Goal: Task Accomplishment & Management: Use online tool/utility

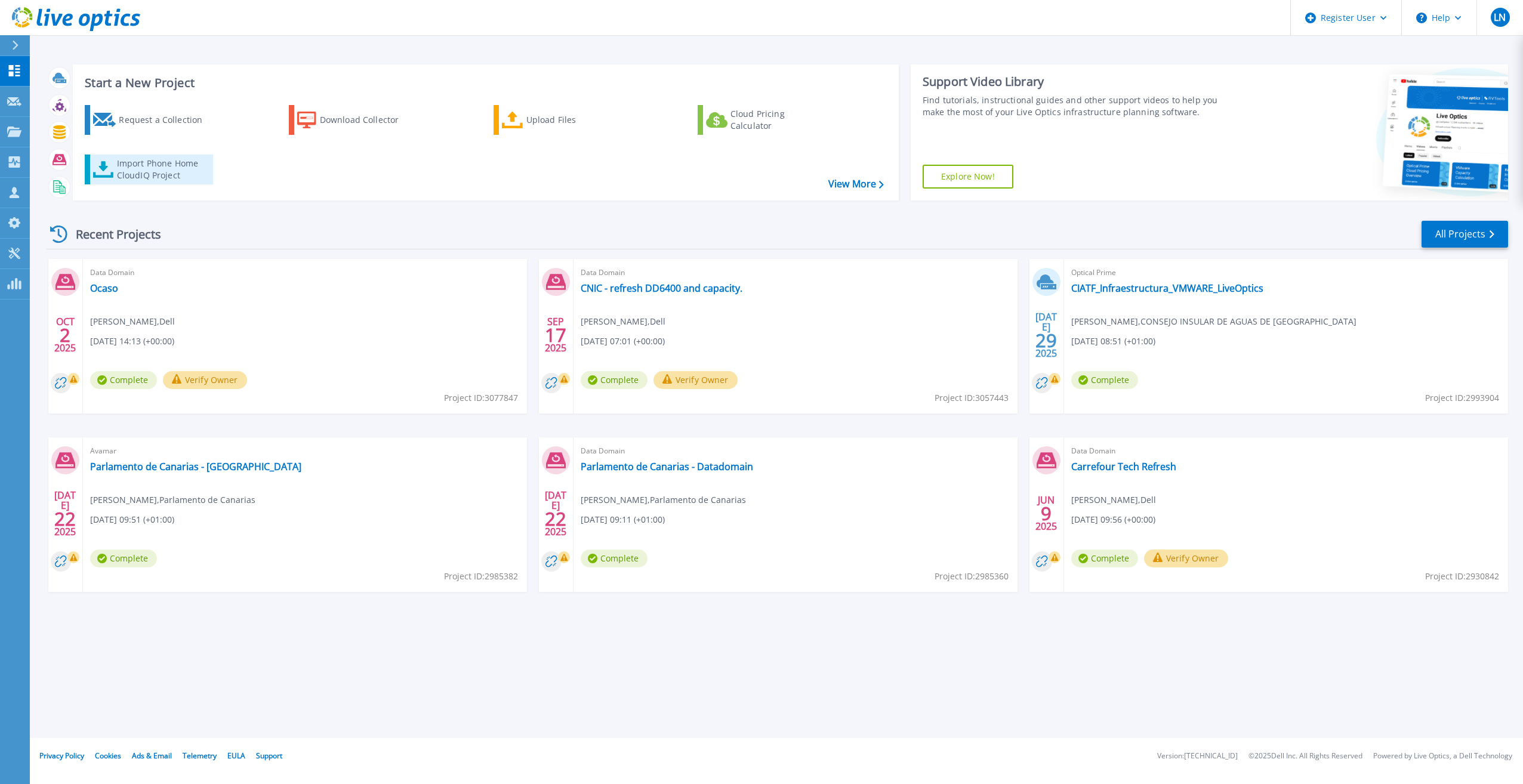
click at [137, 174] on div "Import Phone Home CloudIQ Project" at bounding box center [163, 169] width 93 height 24
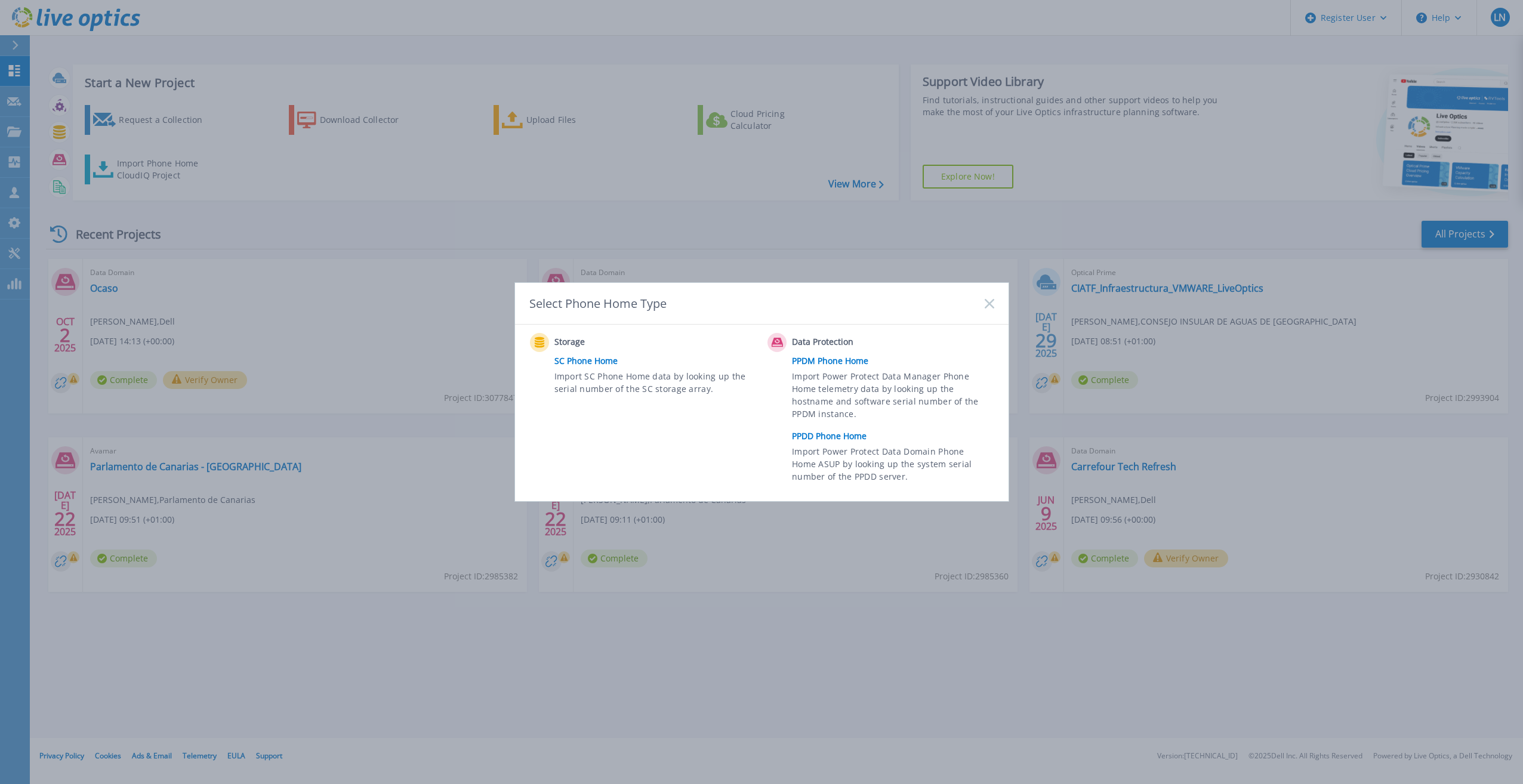
click at [834, 438] on link "PPDD Phone Home" at bounding box center [895, 436] width 208 height 18
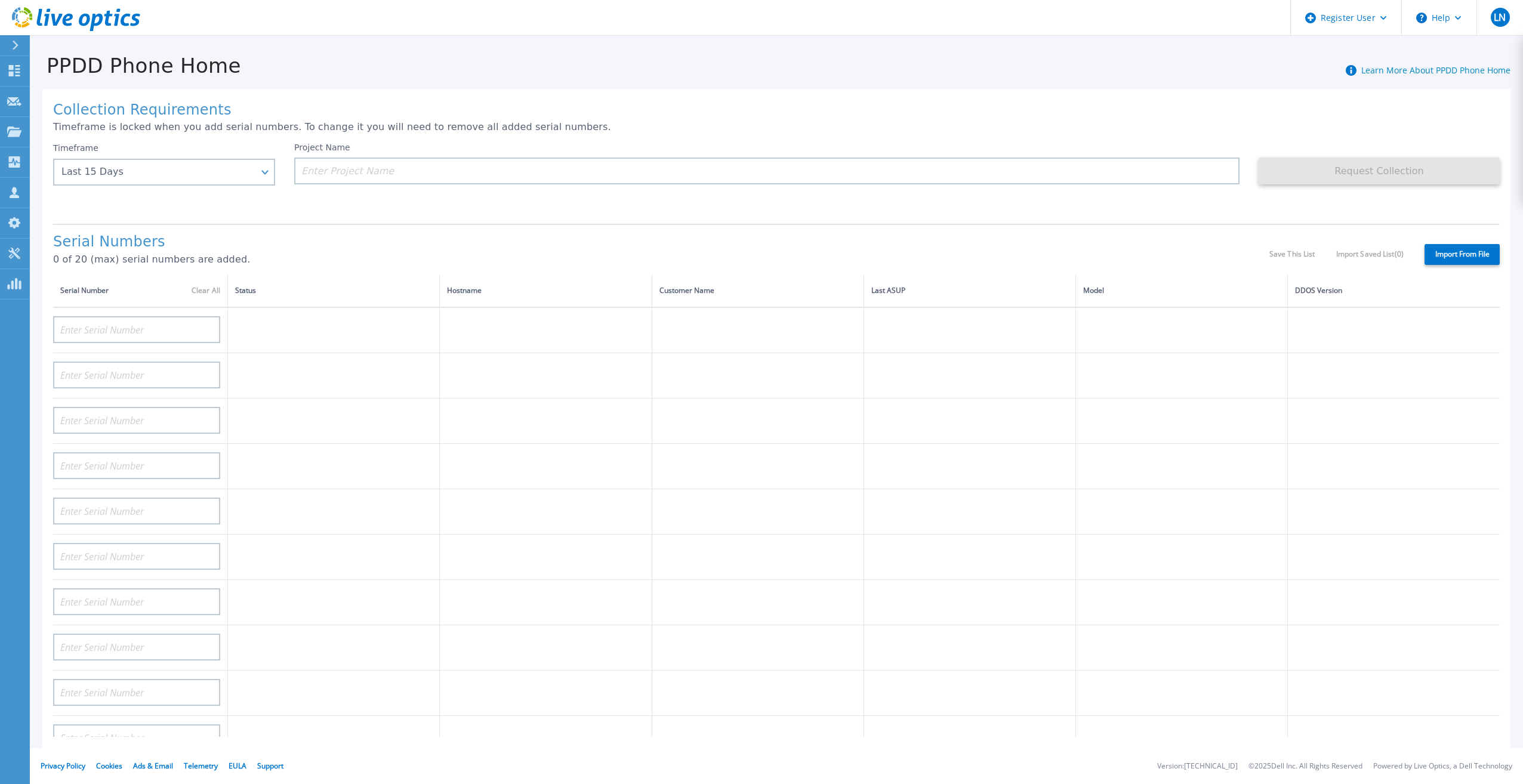
click at [11, 318] on div "Dashboard Dashboard Request Capture Request Capture Projects Projects Search Pr…" at bounding box center [14, 420] width 29 height 730
click at [113, 321] on input at bounding box center [136, 330] width 167 height 27
paste input "GW5KTX3"
type input "GW5KTX3"
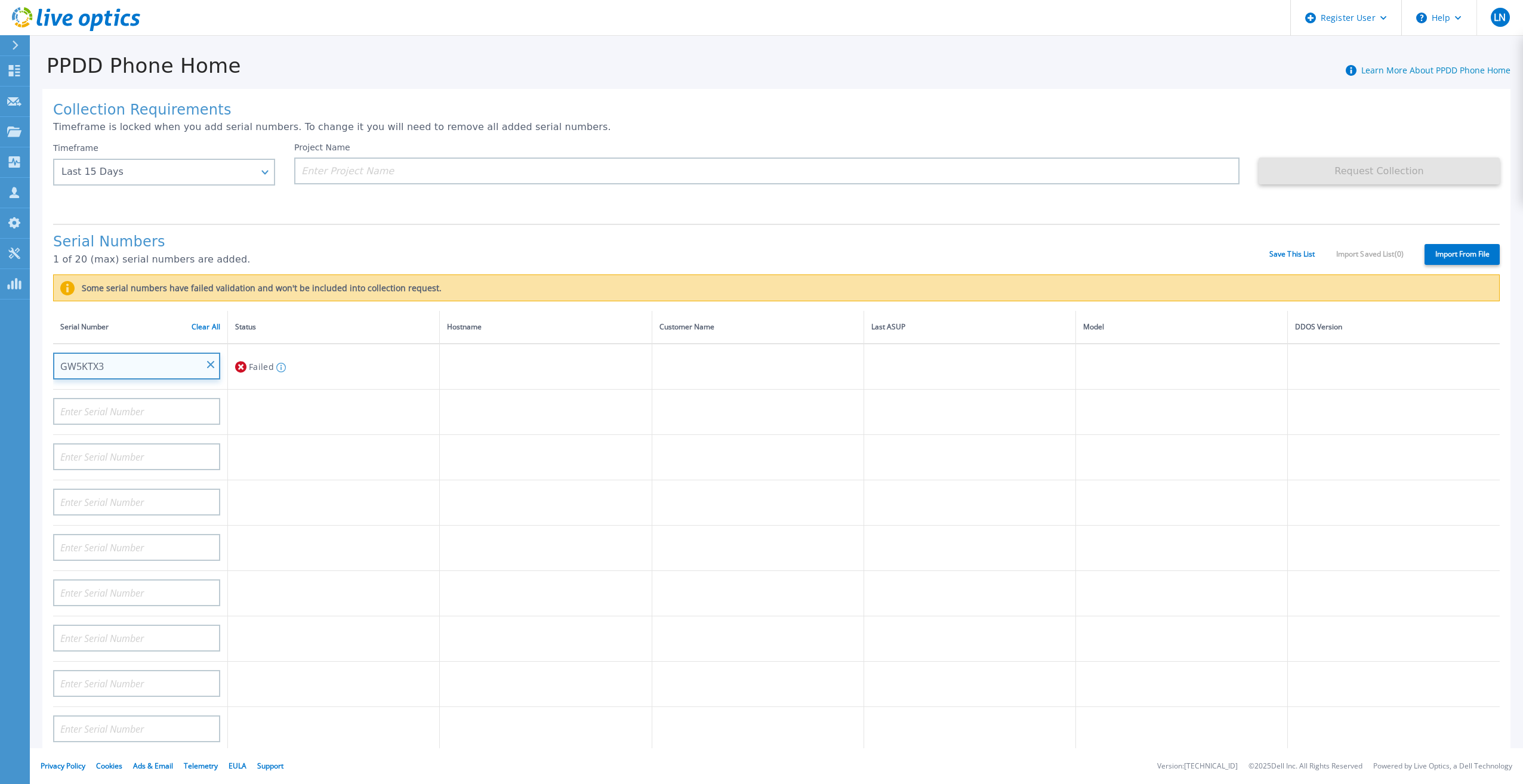
drag, startPoint x: 131, startPoint y: 352, endPoint x: 33, endPoint y: 355, distance: 98.0
click at [33, 355] on div "Collection Requirements Timeframe is locked when you add serial numbers. To cha…" at bounding box center [776, 439] width 1494 height 723
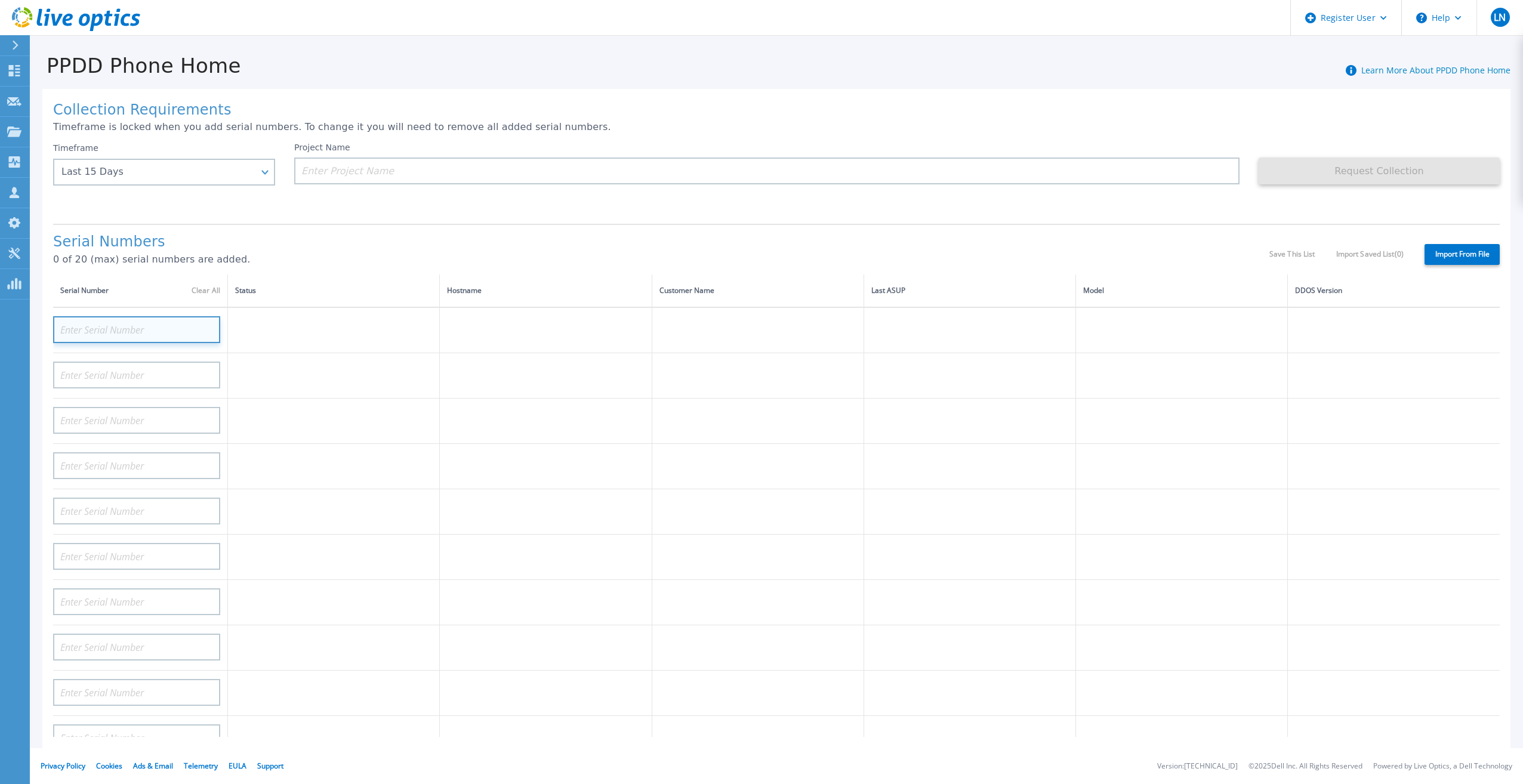
paste input "CKM01232105203"
type input "CKM01232105203"
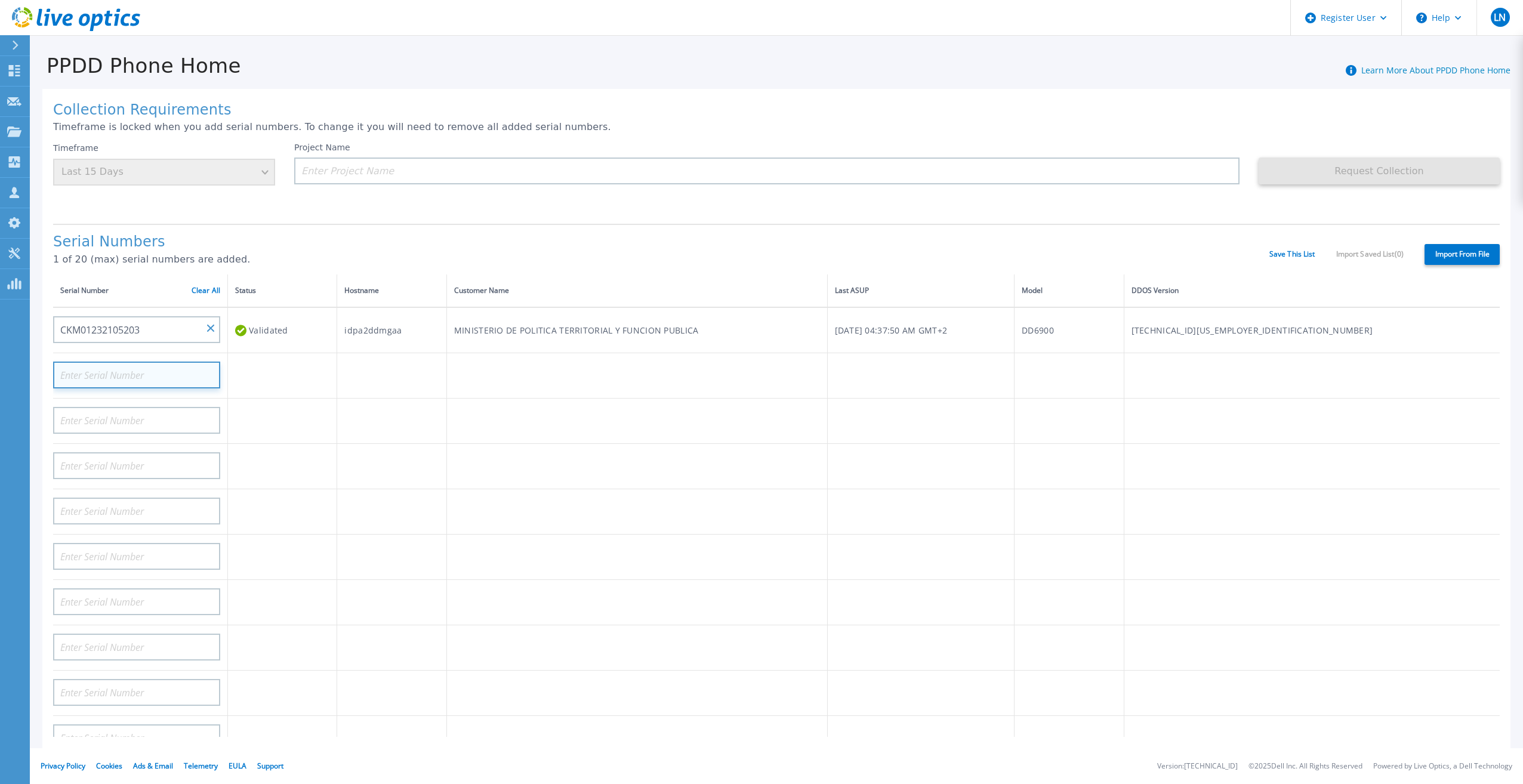
click at [143, 367] on input at bounding box center [136, 375] width 167 height 27
paste input "CKM01232105202"
type input "CKM01232105202"
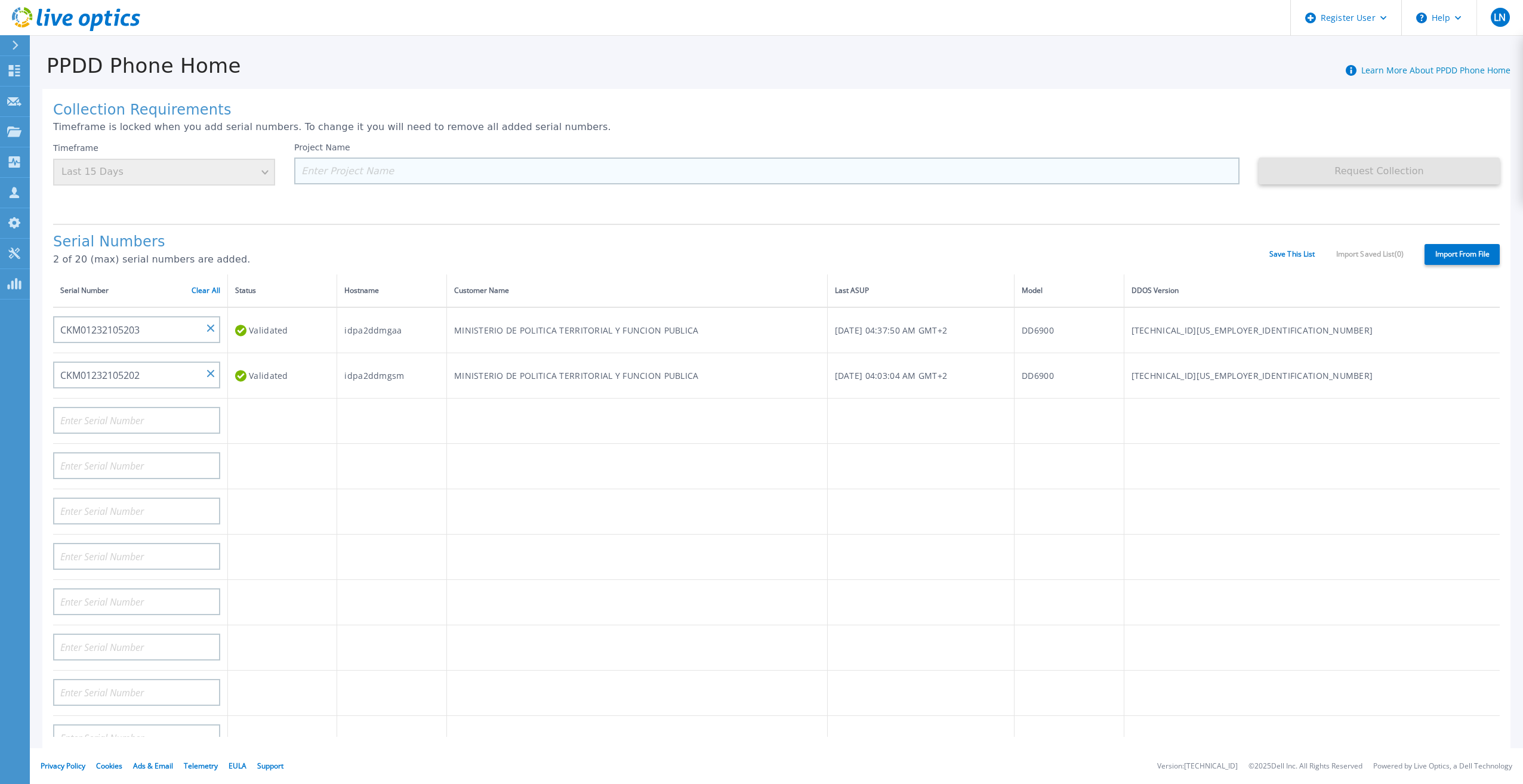
click at [375, 172] on input at bounding box center [767, 171] width 945 height 27
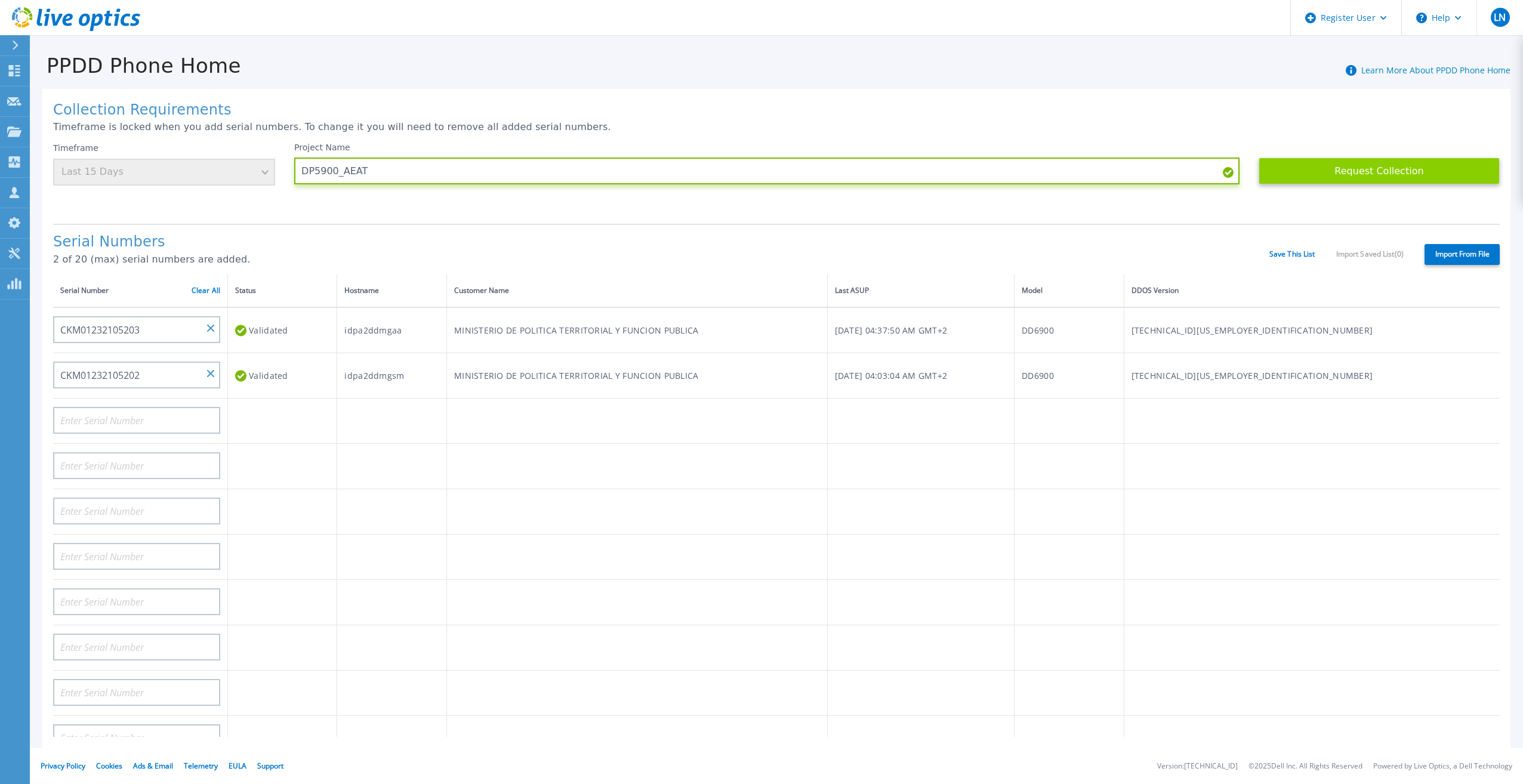
type input "DP5900_AEAT"
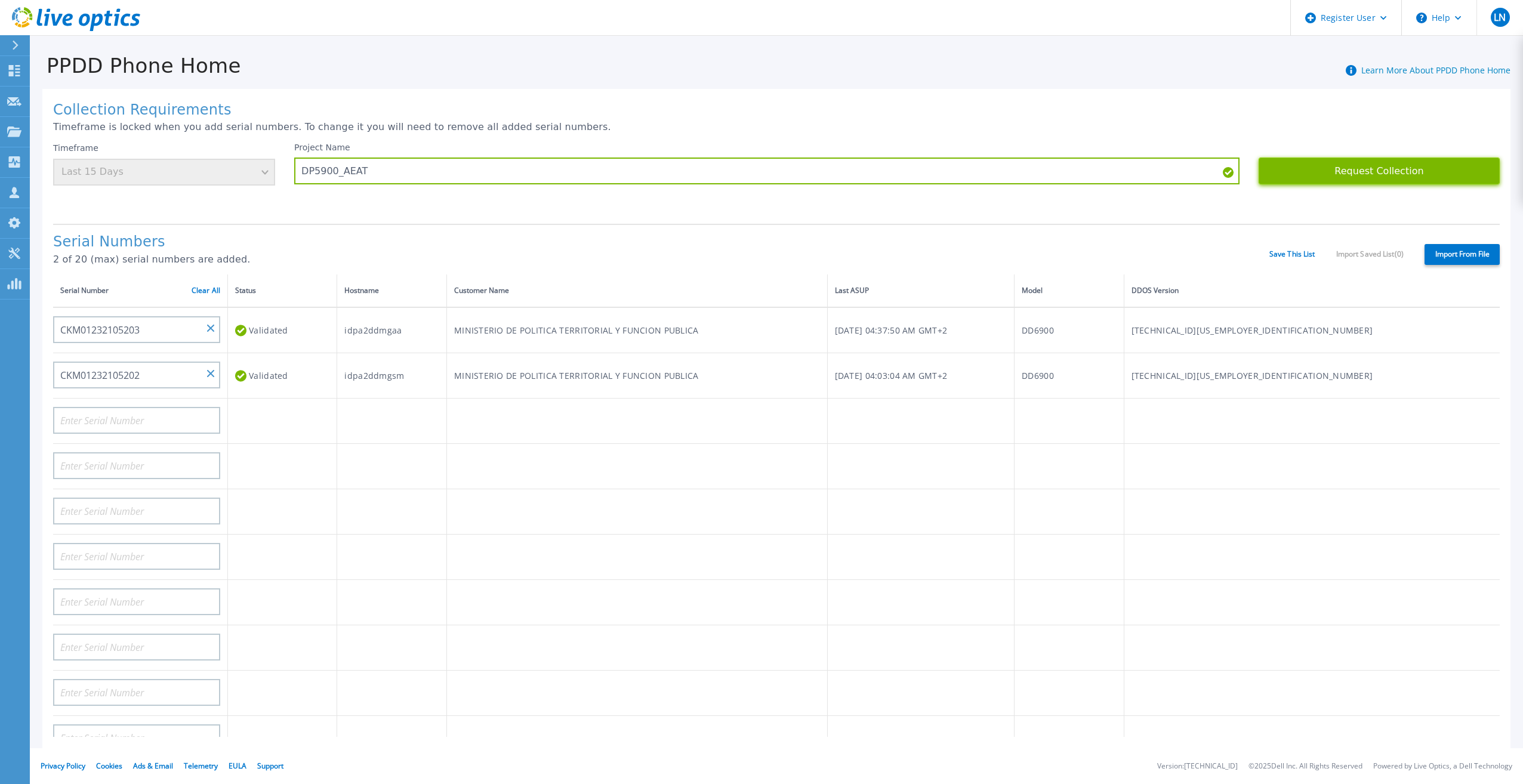
click at [1366, 172] on button "Request Collection" at bounding box center [1379, 171] width 241 height 27
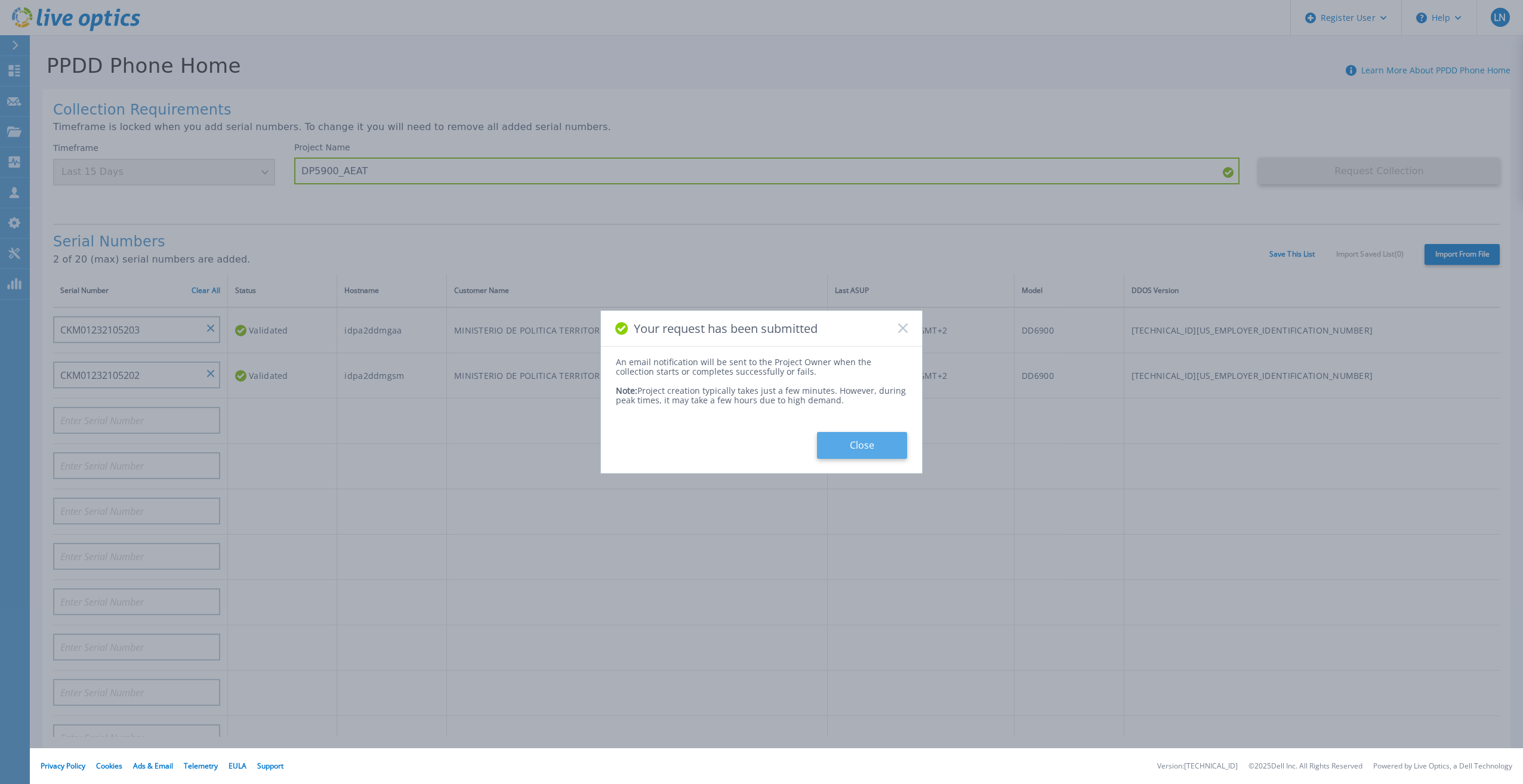
click at [883, 457] on button "Close" at bounding box center [862, 445] width 90 height 27
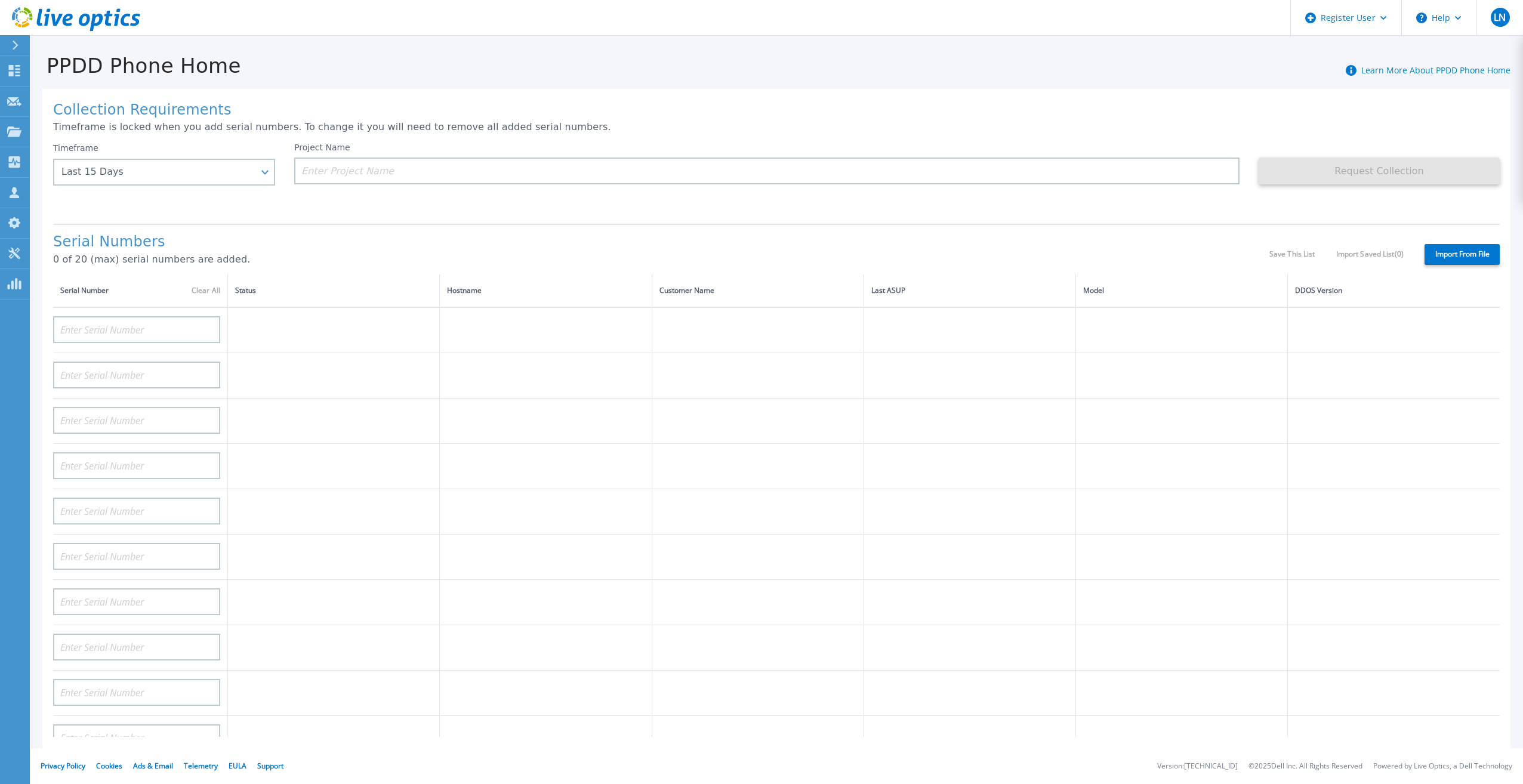
click at [21, 41] on div at bounding box center [20, 45] width 19 height 20
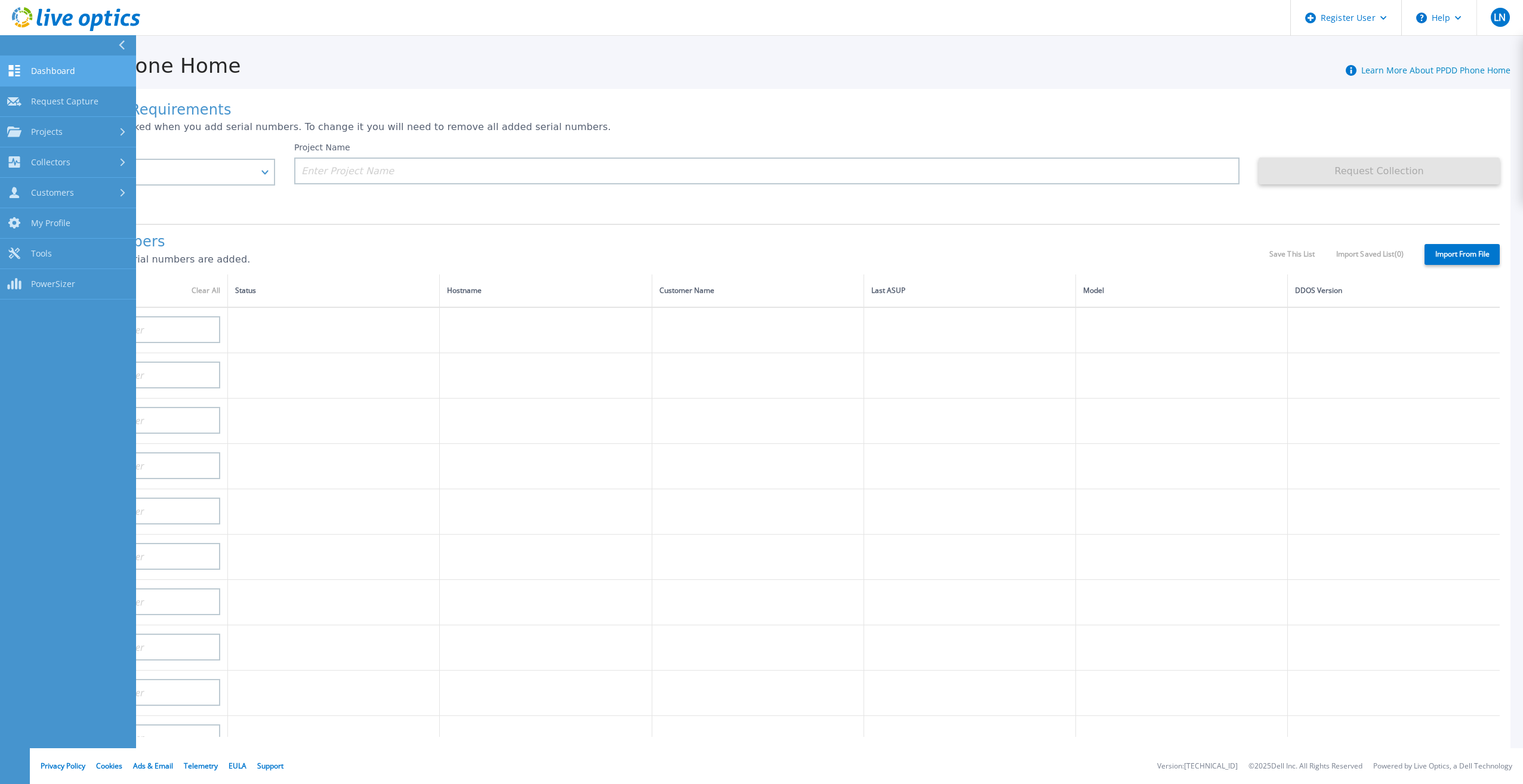
click at [46, 67] on span "Dashboard" at bounding box center [53, 71] width 44 height 11
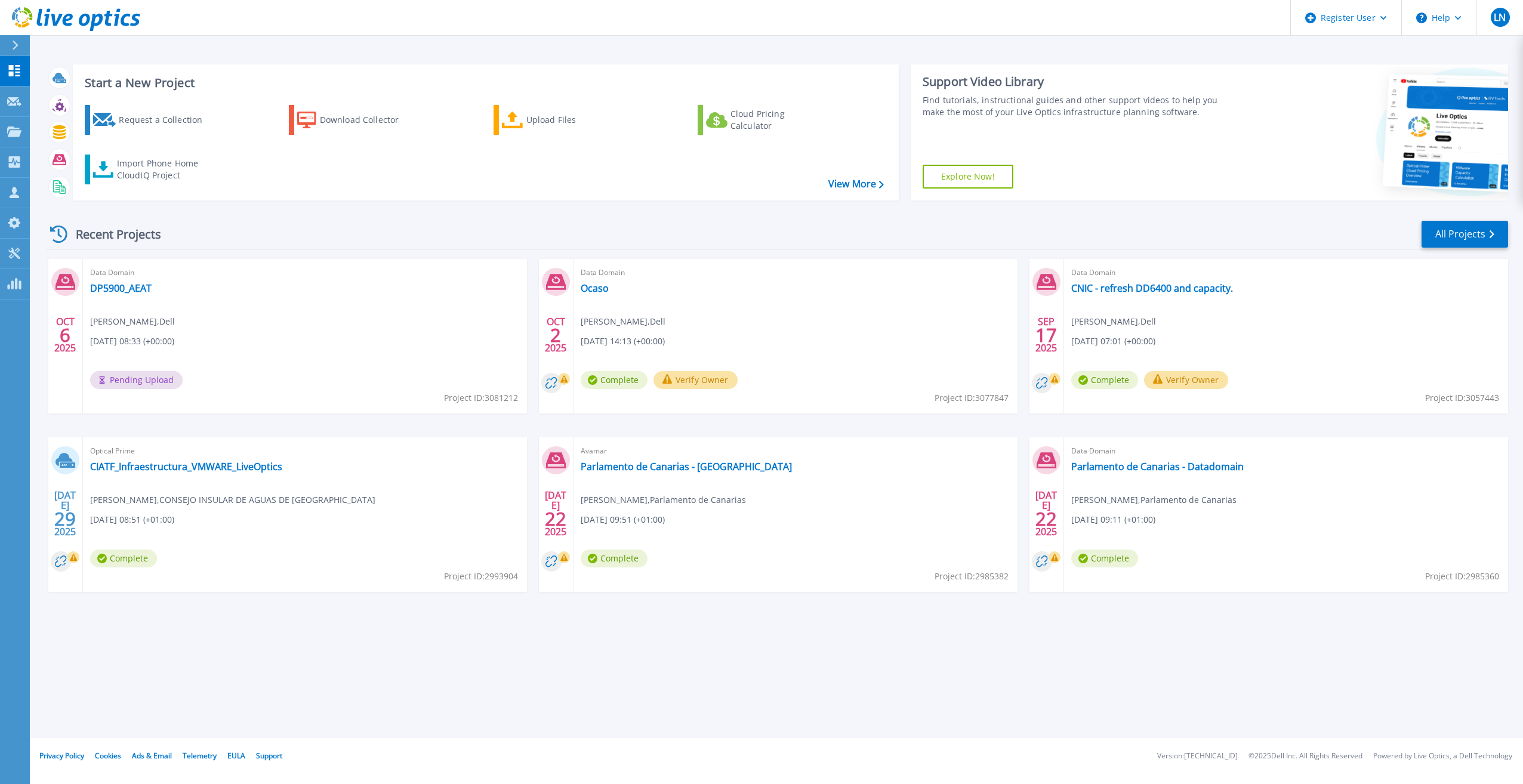
click at [18, 42] on icon at bounding box center [15, 45] width 7 height 10
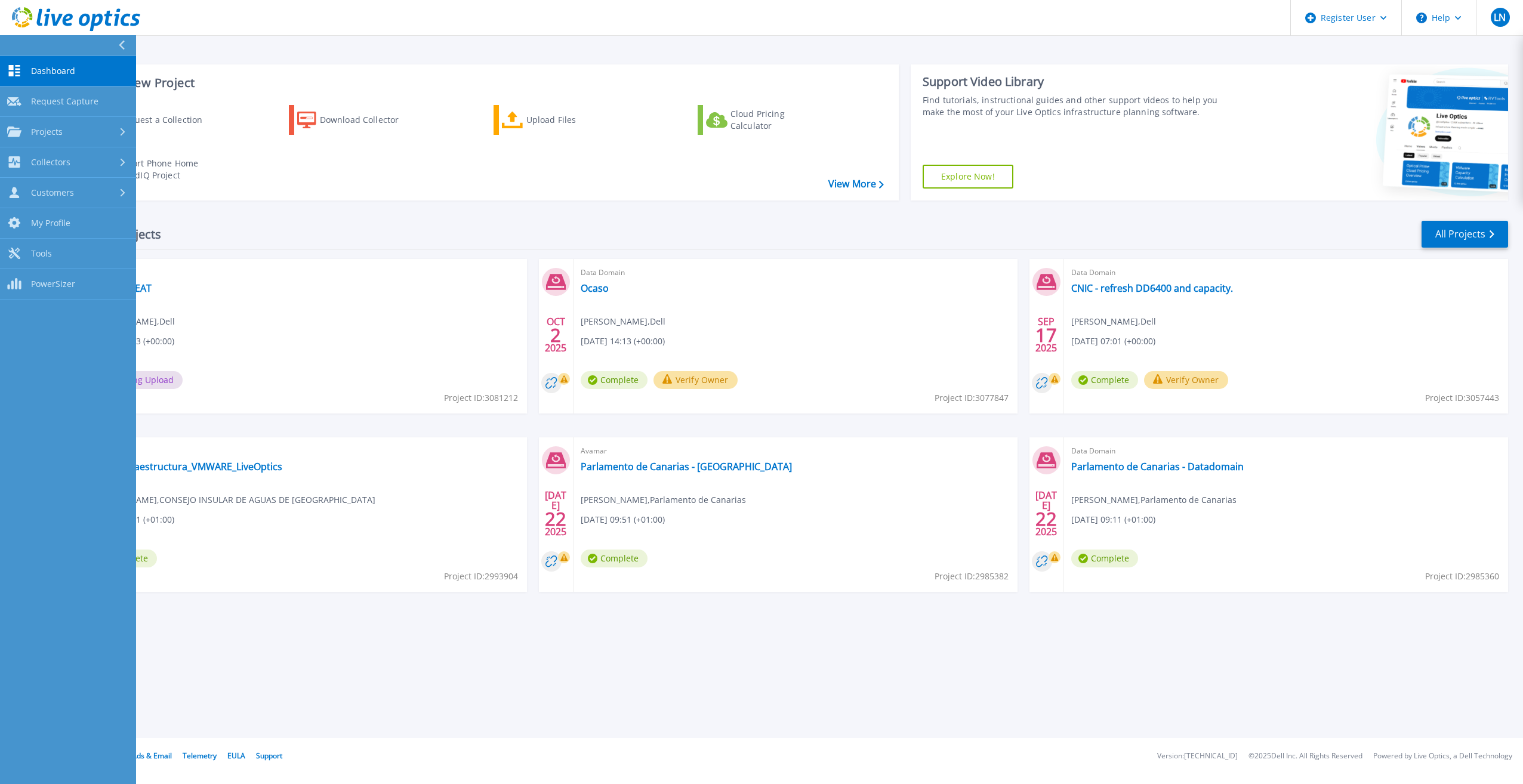
click at [70, 75] on span "Dashboard" at bounding box center [53, 71] width 44 height 11
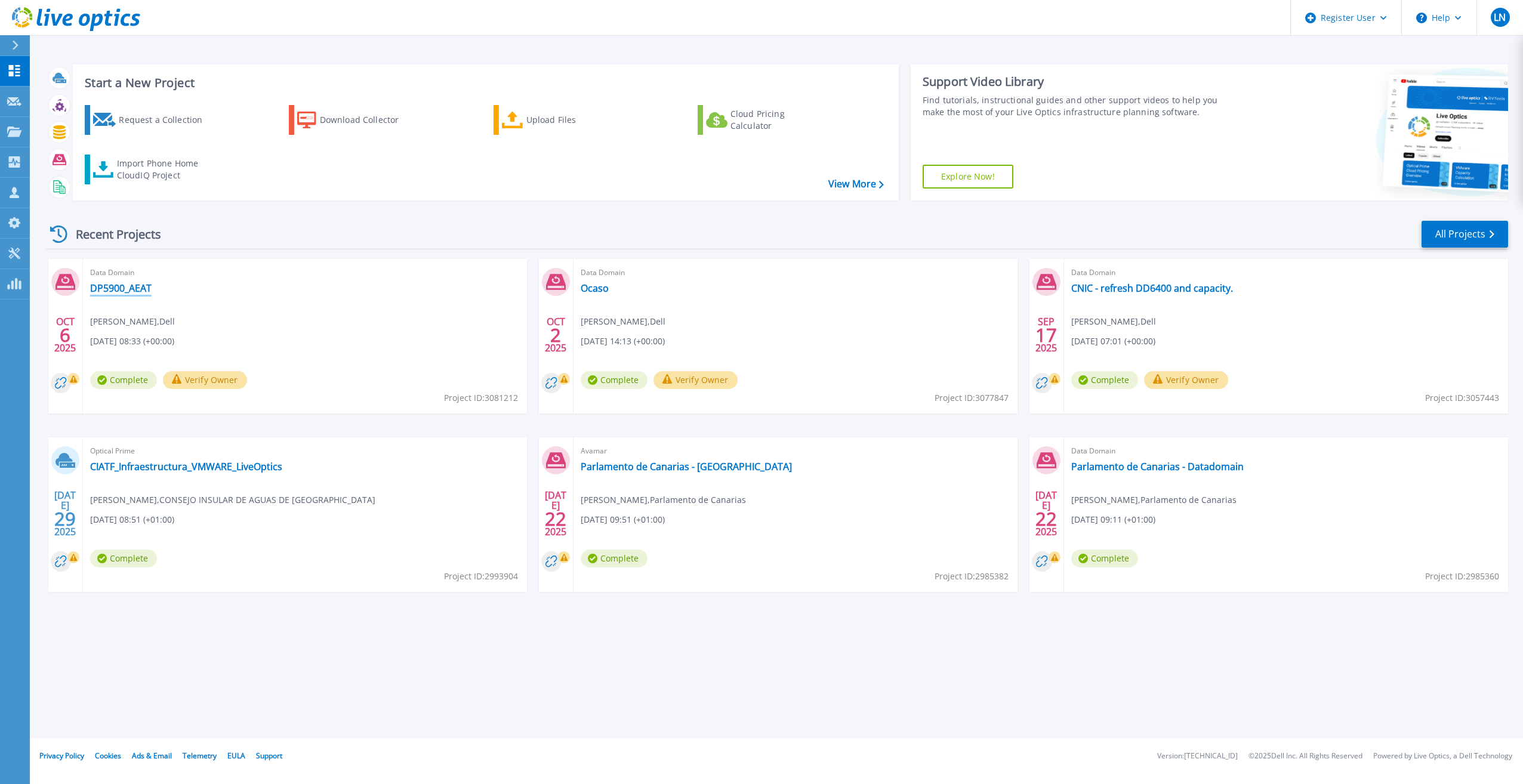
click at [107, 287] on link "DP5900_AEAT" at bounding box center [120, 288] width 61 height 12
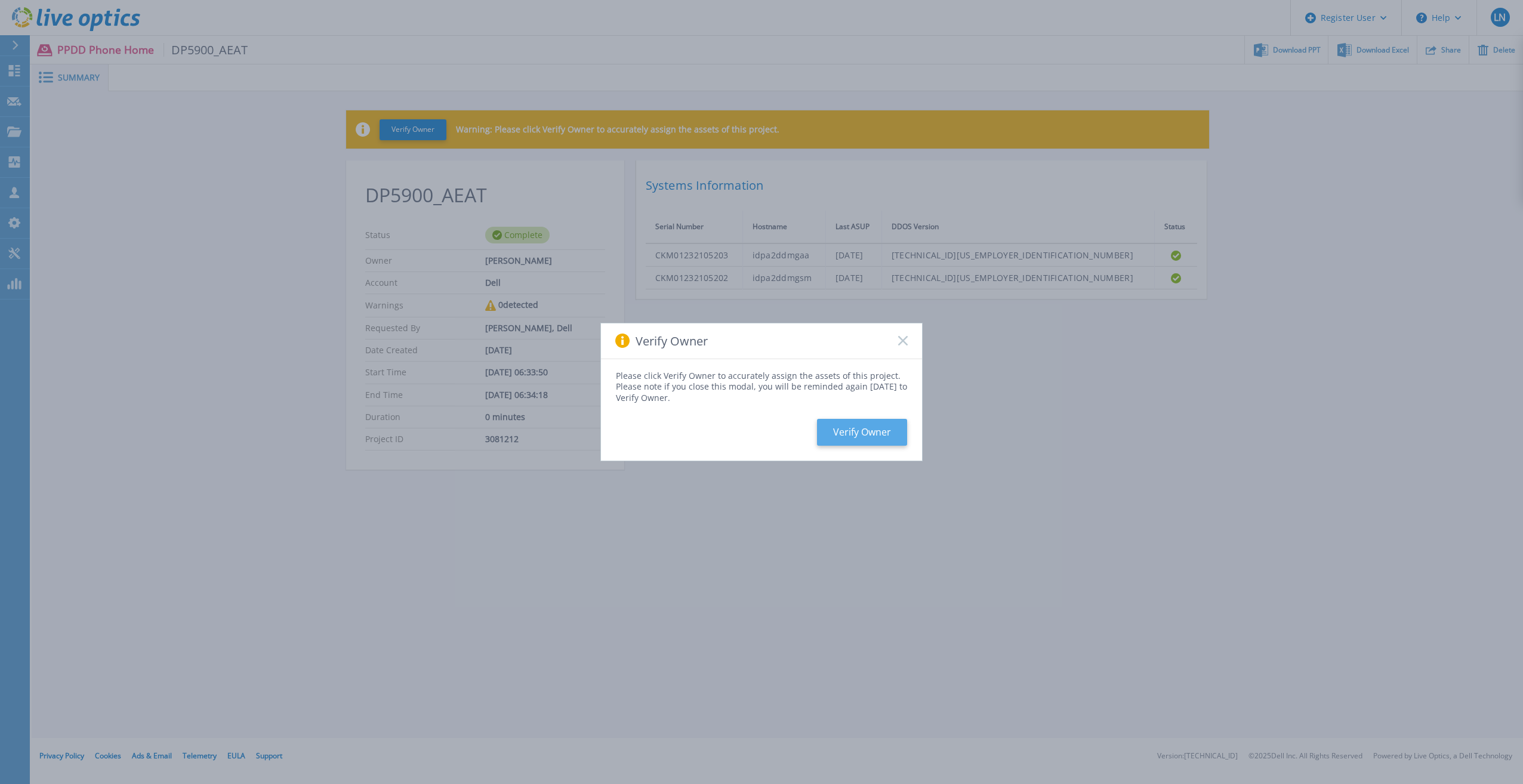
click at [863, 426] on button "Verify Owner" at bounding box center [862, 432] width 90 height 27
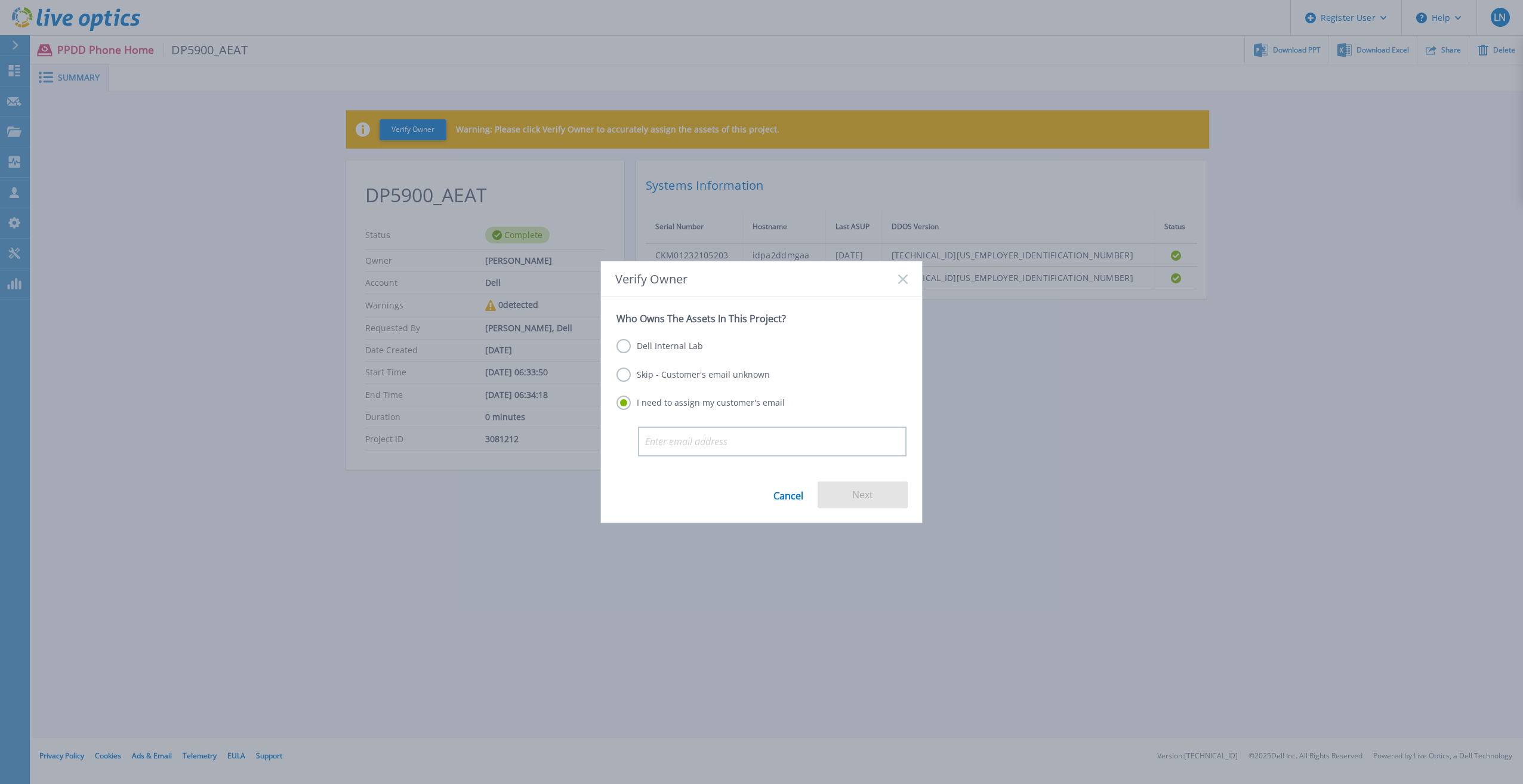
click at [613, 370] on div "Who Owns The Assets In This Project? Dell Internal Lab Skip - Customer's email …" at bounding box center [762, 380] width 321 height 165
click at [620, 381] on label "Skip - Customer's email unknown" at bounding box center [693, 374] width 154 height 14
click at [0, 0] on input "Skip - Customer's email unknown" at bounding box center [0, 0] width 0 height 0
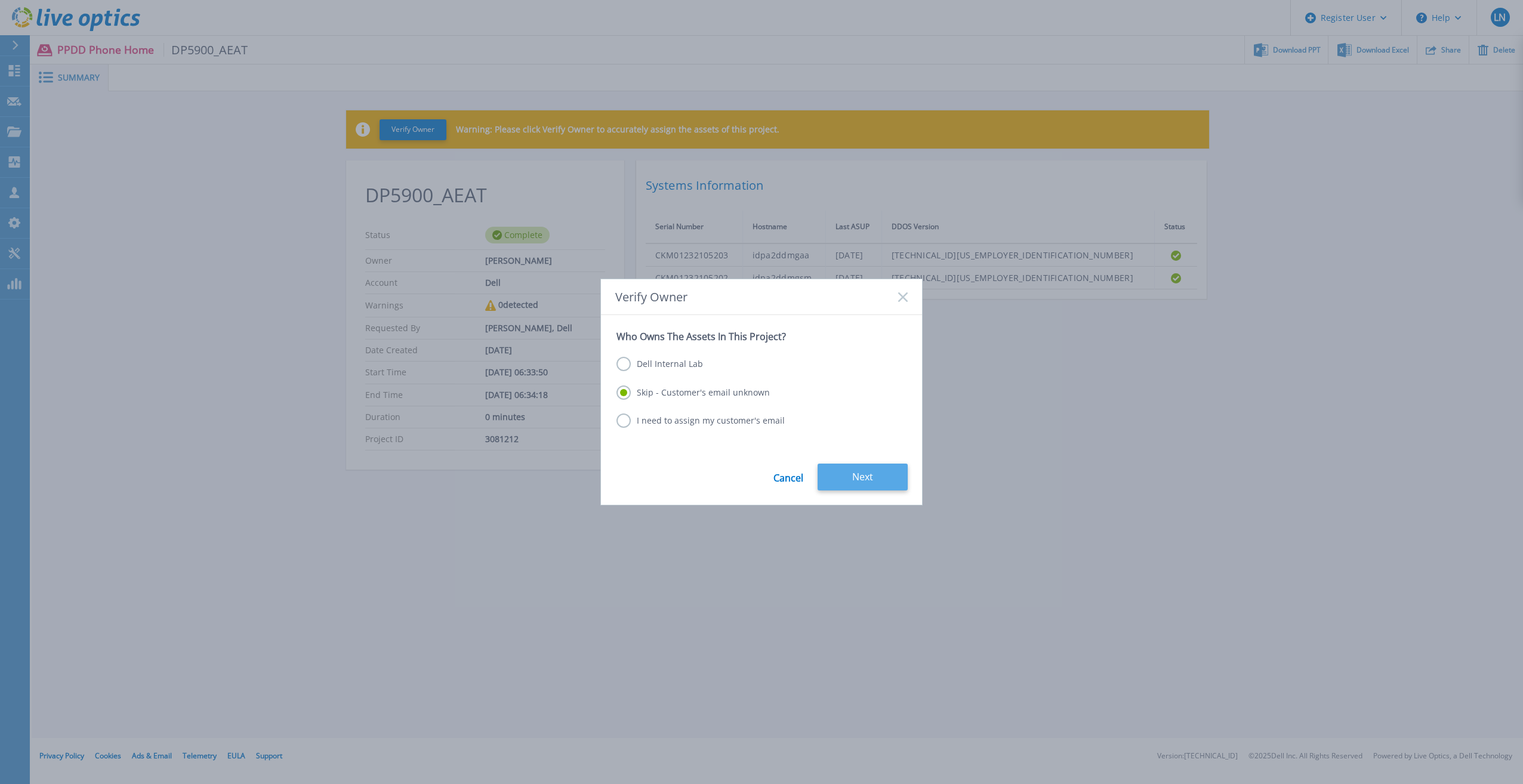
click at [870, 482] on button "Next" at bounding box center [862, 477] width 90 height 27
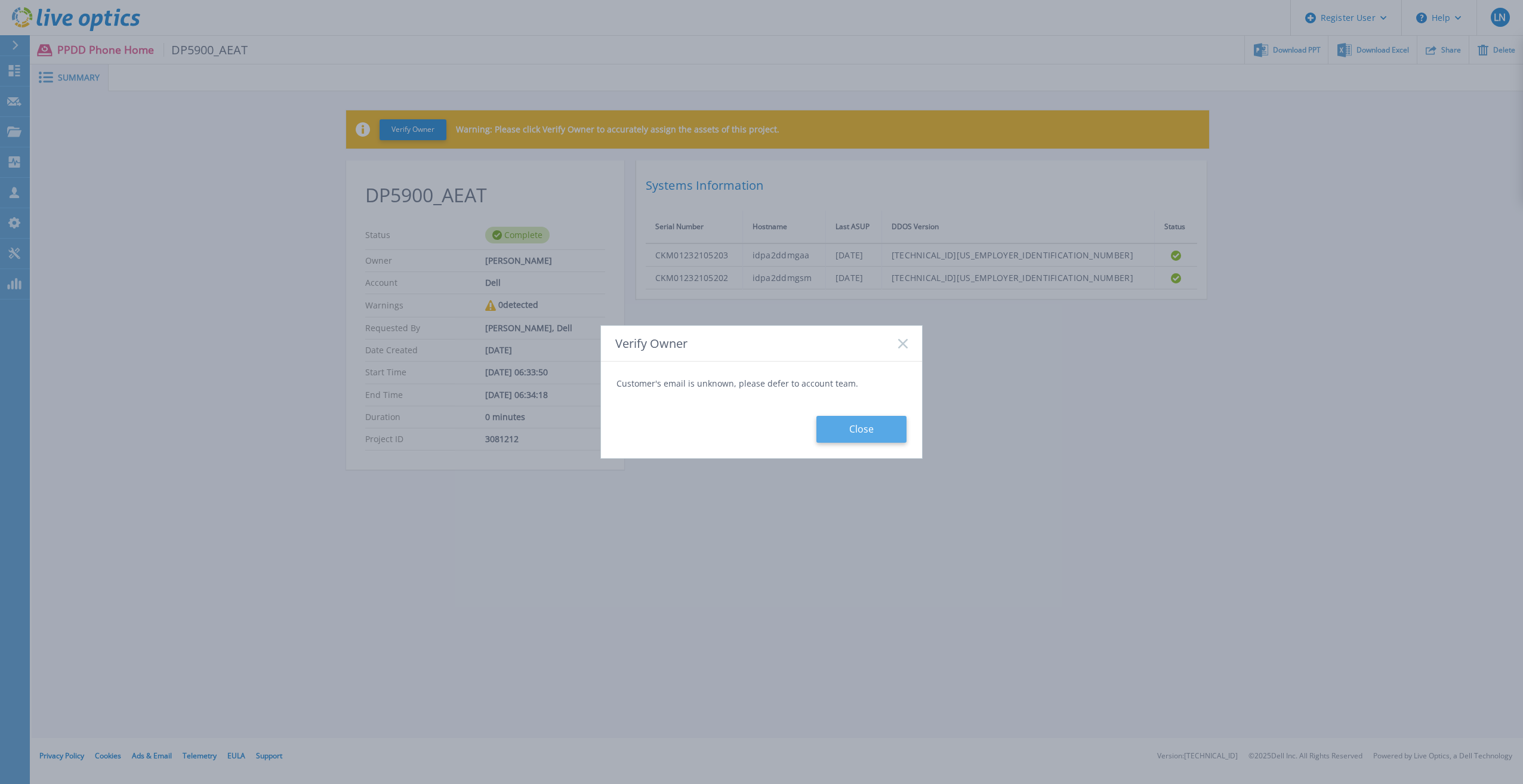
click at [840, 438] on button "Close" at bounding box center [861, 429] width 90 height 27
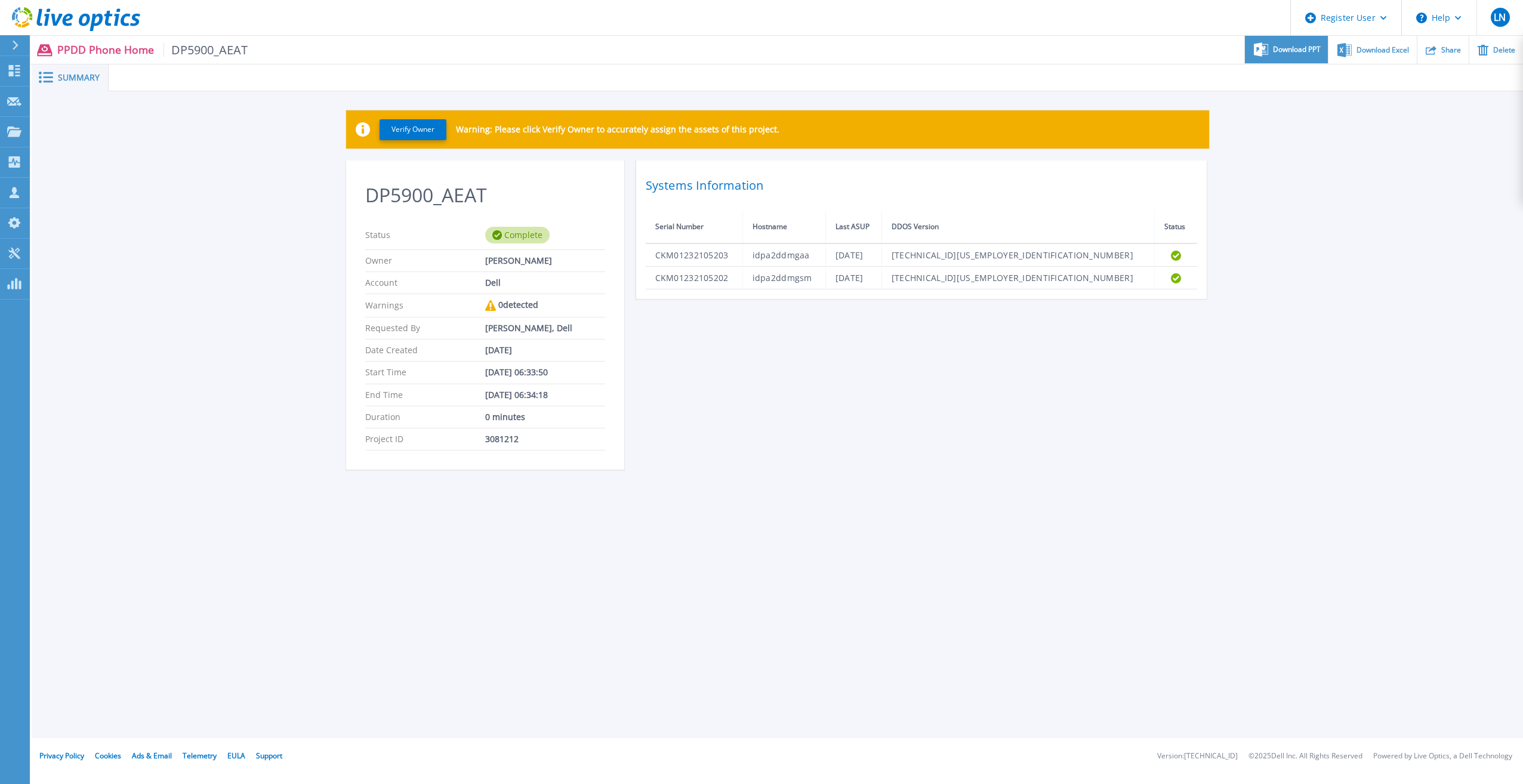
click at [1310, 46] on span "Download PPT" at bounding box center [1297, 49] width 48 height 7
click at [1398, 123] on div "Verify Owner Warning: Please click Verify Owner to accurately assign the assets…" at bounding box center [777, 296] width 1491 height 411
click at [1376, 51] on span "Download Excel" at bounding box center [1382, 49] width 52 height 7
